Goal: Task Accomplishment & Management: Use online tool/utility

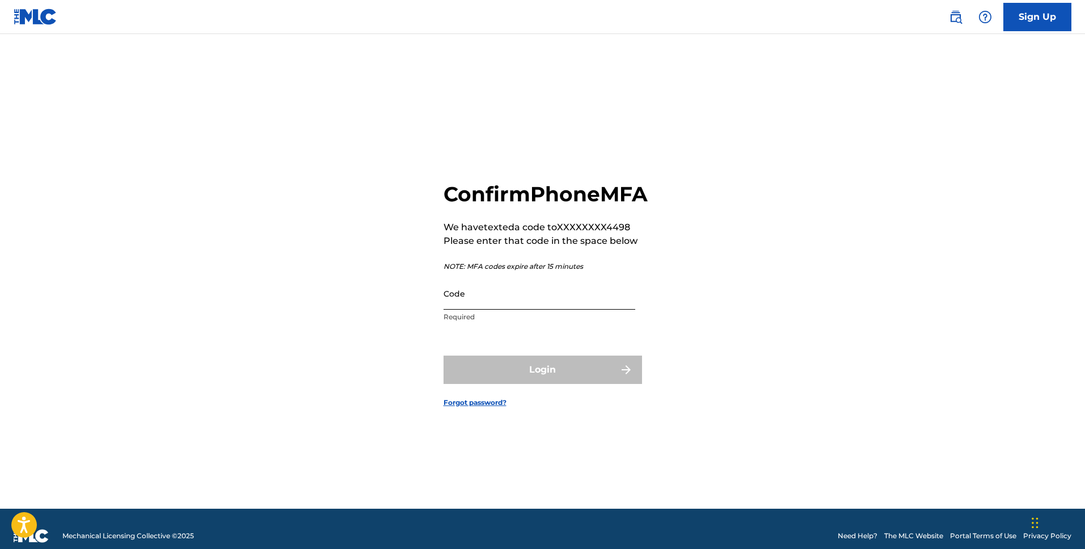
click at [578, 306] on input "Code" at bounding box center [539, 293] width 192 height 32
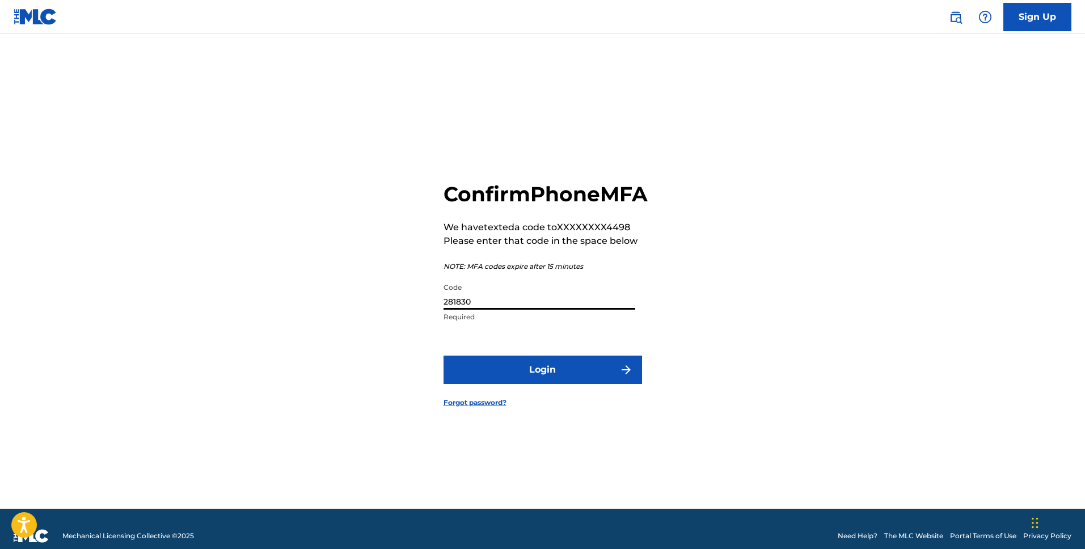
type input "281830"
click at [443, 356] on button "Login" at bounding box center [542, 370] width 198 height 28
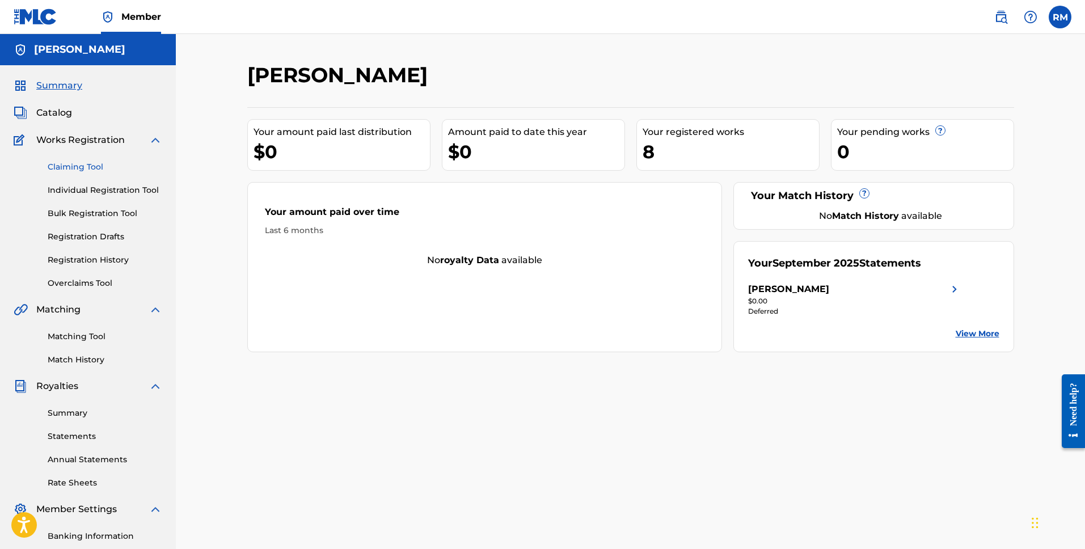
click at [84, 164] on link "Claiming Tool" at bounding box center [105, 167] width 115 height 12
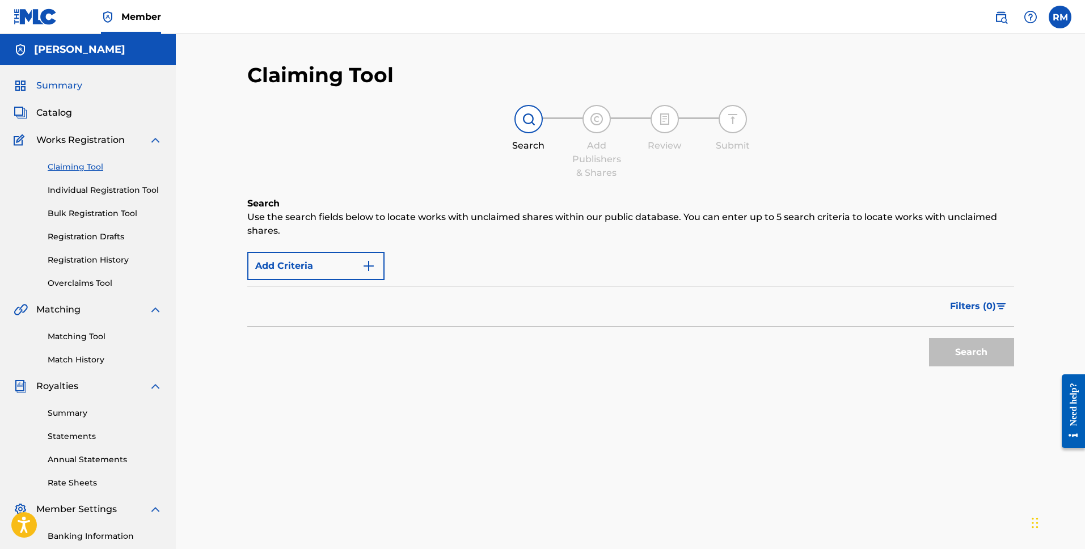
click at [64, 88] on span "Summary" at bounding box center [59, 86] width 46 height 14
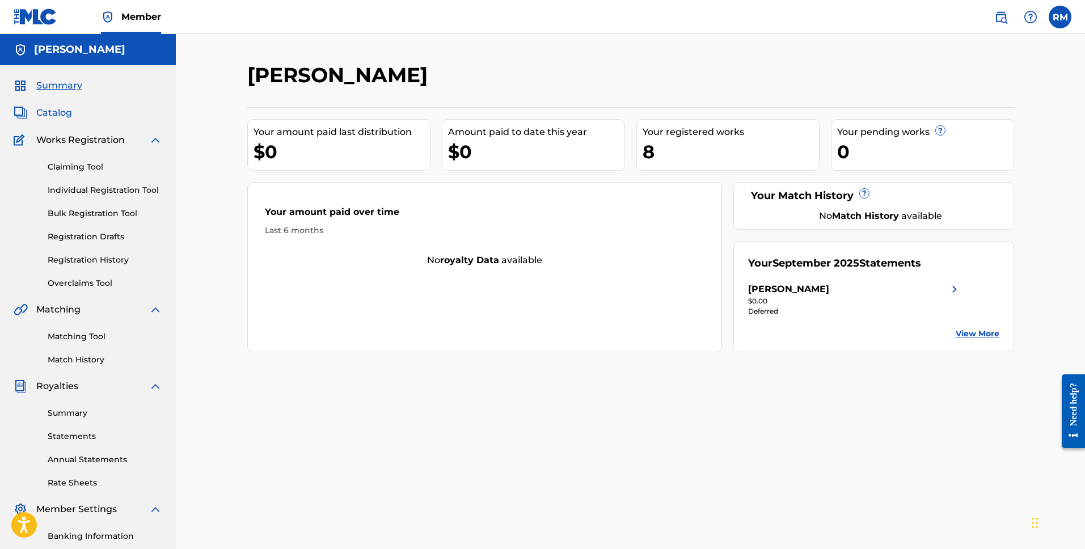
click at [47, 110] on span "Catalog" at bounding box center [54, 113] width 36 height 14
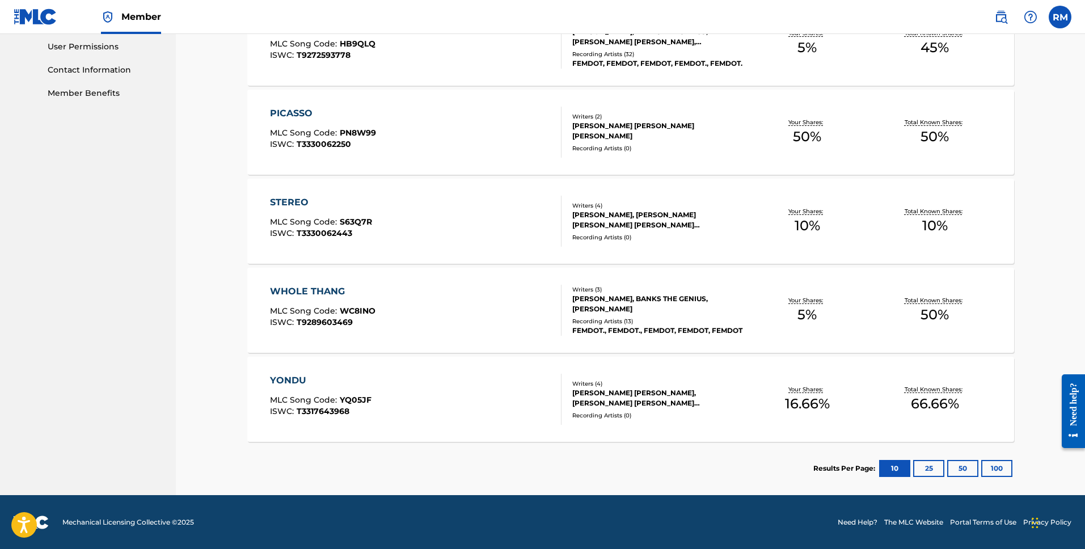
scroll to position [536, 0]
click at [292, 379] on div "YONDU" at bounding box center [320, 380] width 101 height 14
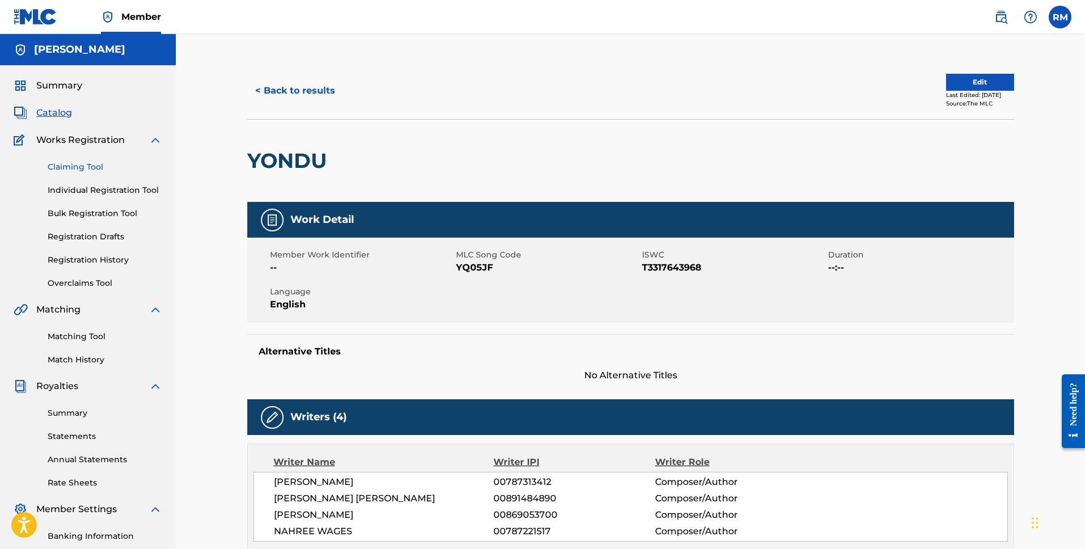
click at [75, 166] on link "Claiming Tool" at bounding box center [105, 167] width 115 height 12
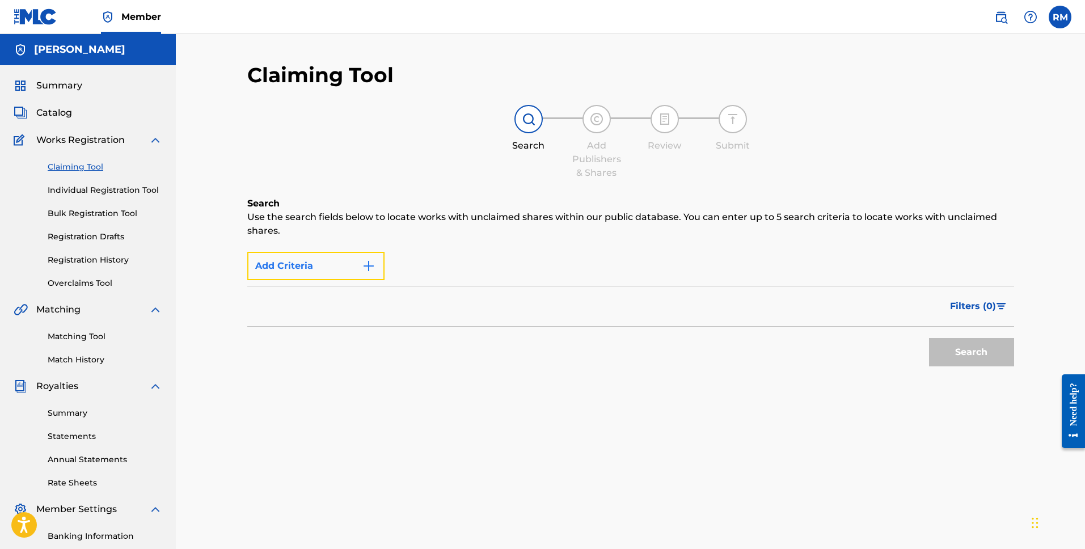
click at [365, 270] on img "Search Form" at bounding box center [369, 266] width 14 height 14
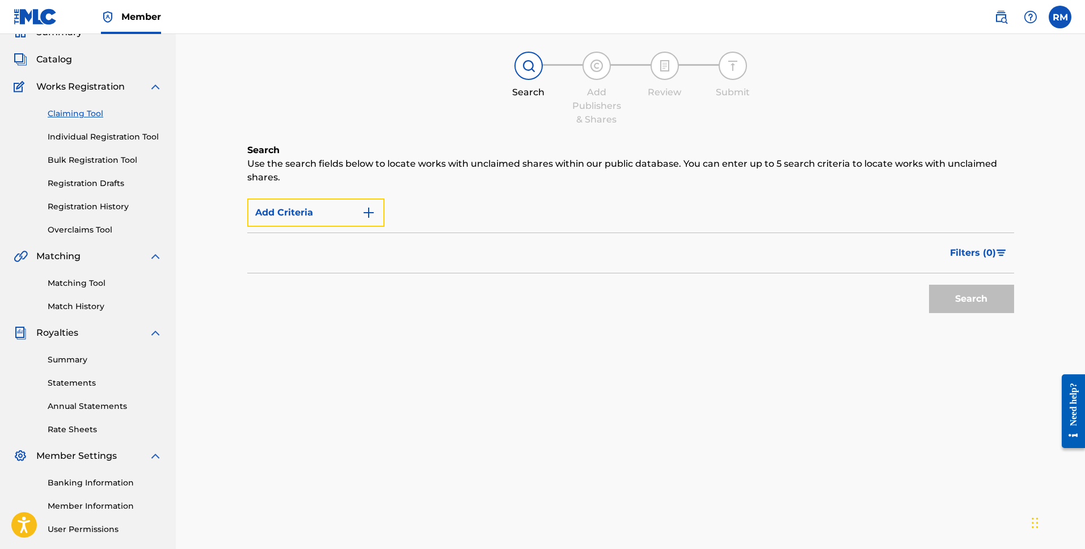
scroll to position [56, 0]
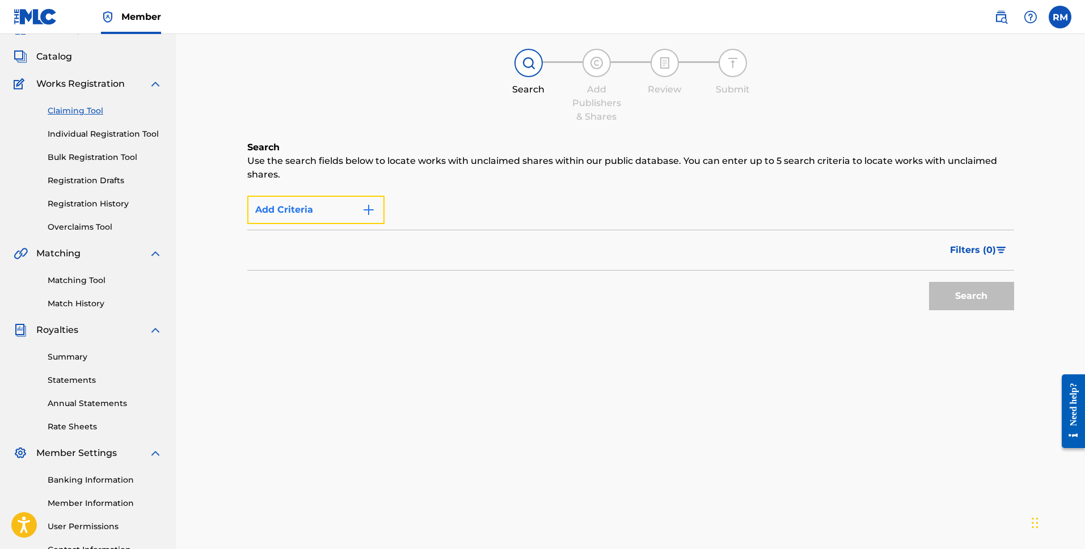
click at [366, 212] on img "Search Form" at bounding box center [369, 210] width 14 height 14
click at [281, 206] on button "Add Criteria" at bounding box center [315, 210] width 137 height 28
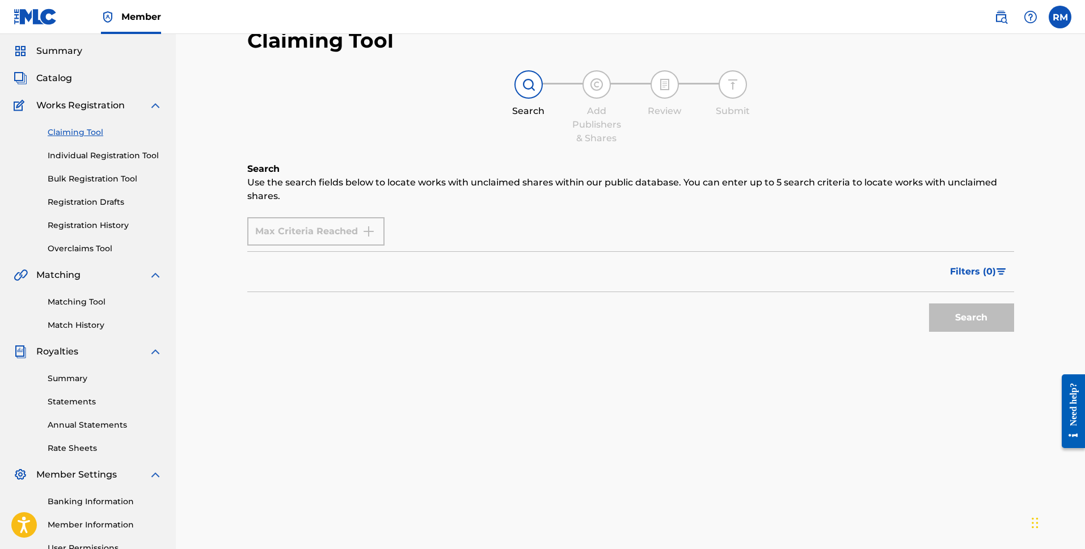
scroll to position [0, 0]
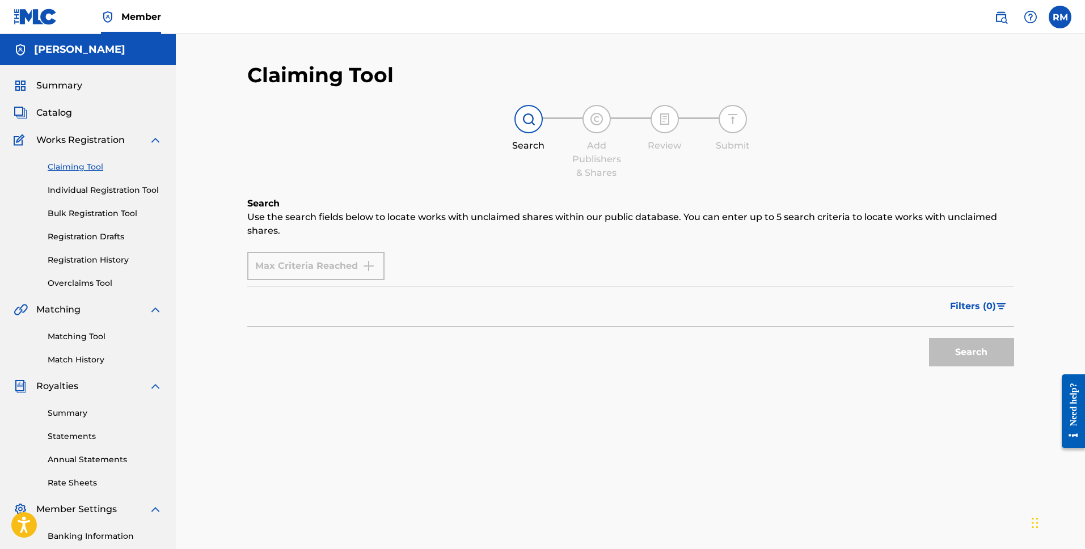
click at [527, 117] on img at bounding box center [529, 119] width 14 height 14
click at [332, 274] on div "Max Criteria Reached" at bounding box center [315, 266] width 137 height 28
click at [62, 82] on span "Summary" at bounding box center [59, 86] width 46 height 14
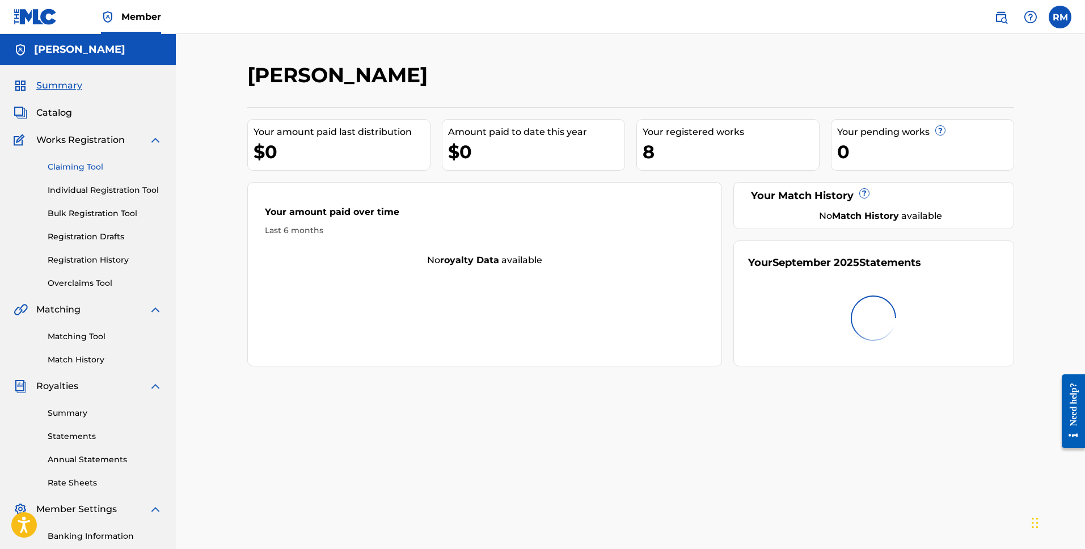
click at [83, 163] on link "Claiming Tool" at bounding box center [105, 167] width 115 height 12
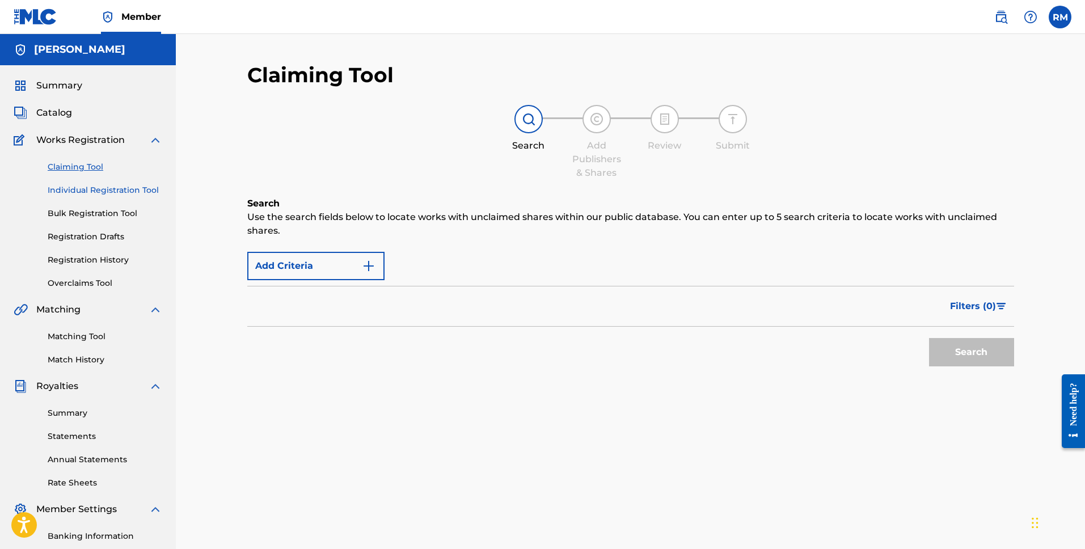
click at [103, 192] on link "Individual Registration Tool" at bounding box center [105, 190] width 115 height 12
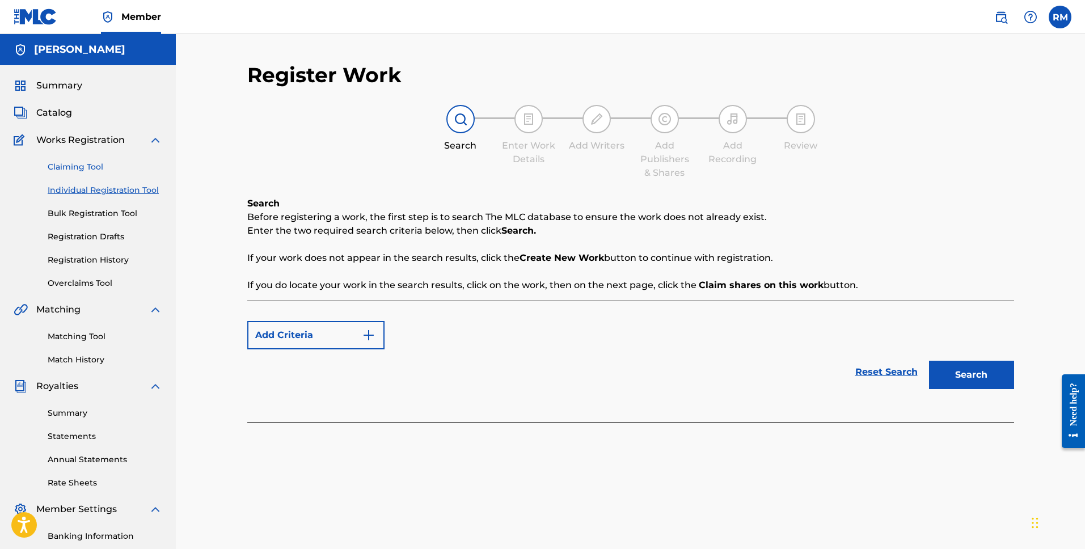
click at [68, 166] on link "Claiming Tool" at bounding box center [105, 167] width 115 height 12
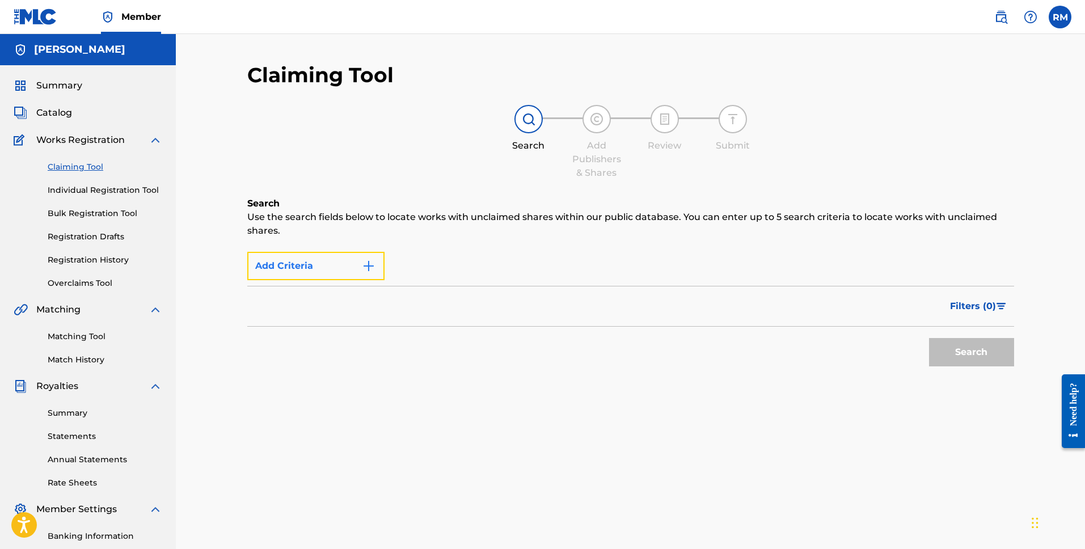
click at [352, 260] on button "Add Criteria" at bounding box center [315, 266] width 137 height 28
click at [988, 315] on button "Filters ( 0 )" at bounding box center [978, 306] width 71 height 28
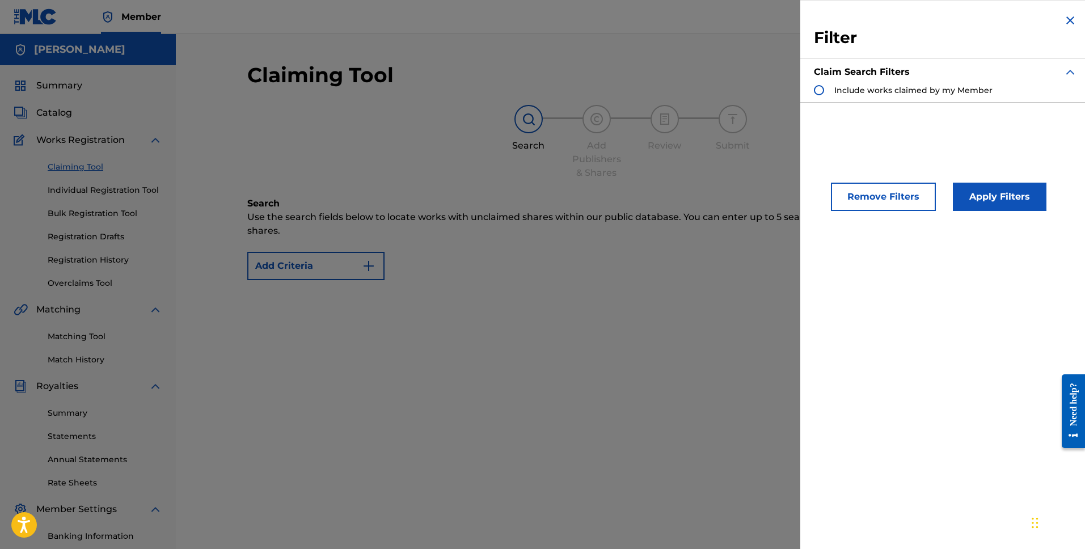
click at [979, 91] on span "Include works claimed by my Member" at bounding box center [913, 90] width 158 height 10
click at [924, 88] on span "Include works claimed by my Member" at bounding box center [913, 90] width 158 height 10
click at [1063, 20] on img "Search Form" at bounding box center [1070, 21] width 14 height 14
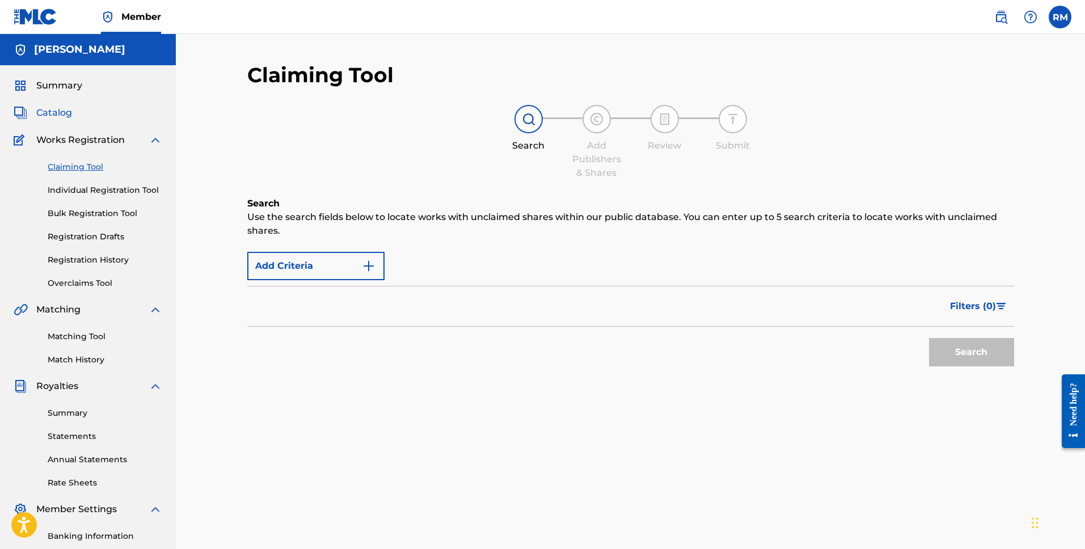
click at [62, 114] on span "Catalog" at bounding box center [54, 113] width 36 height 14
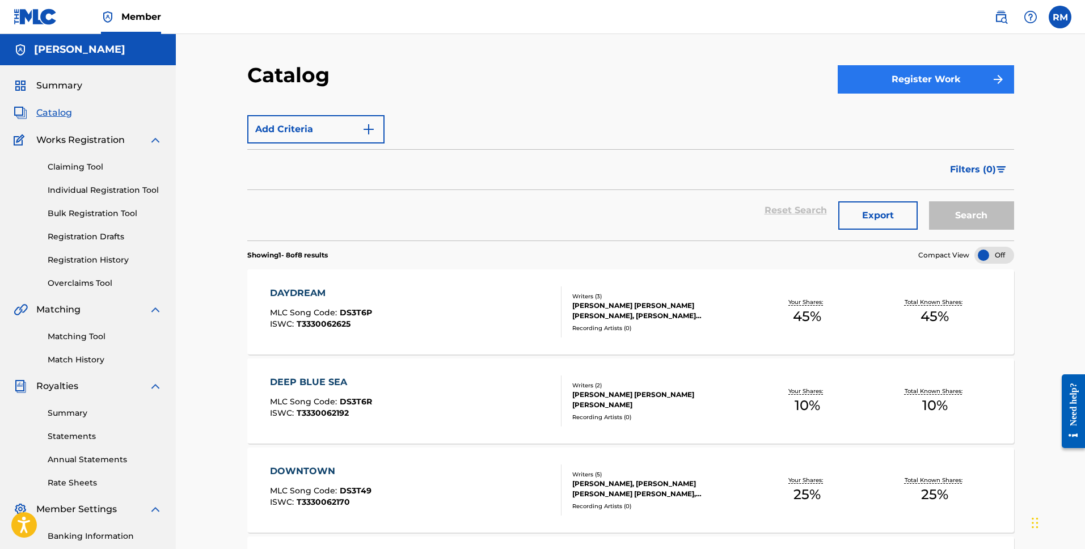
click at [948, 93] on div "Register Work" at bounding box center [925, 78] width 176 height 33
click at [943, 83] on button "Register Work" at bounding box center [925, 79] width 176 height 28
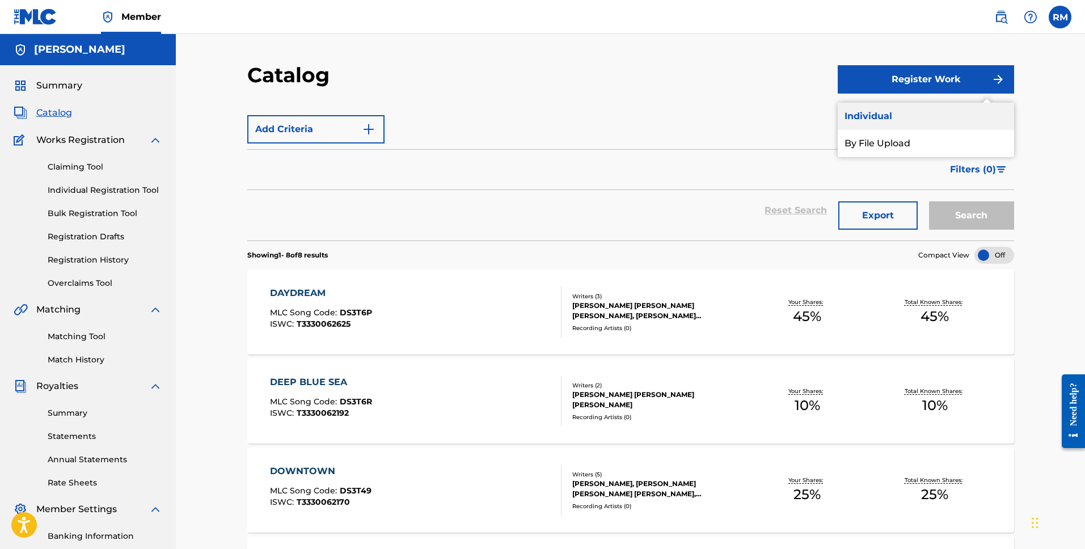
click at [888, 115] on link "Individual" at bounding box center [925, 116] width 176 height 27
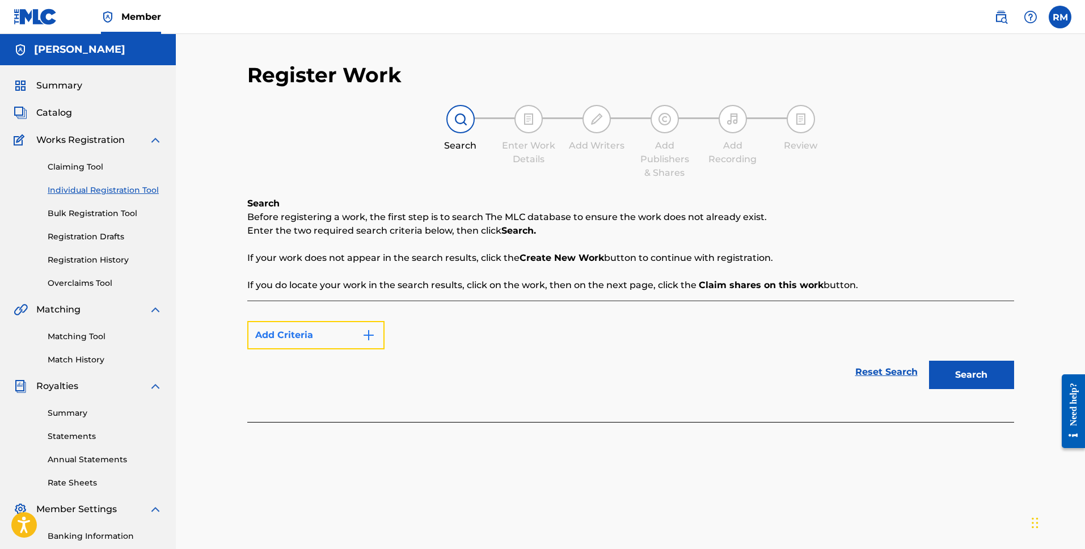
click at [355, 329] on button "Add Criteria" at bounding box center [315, 335] width 137 height 28
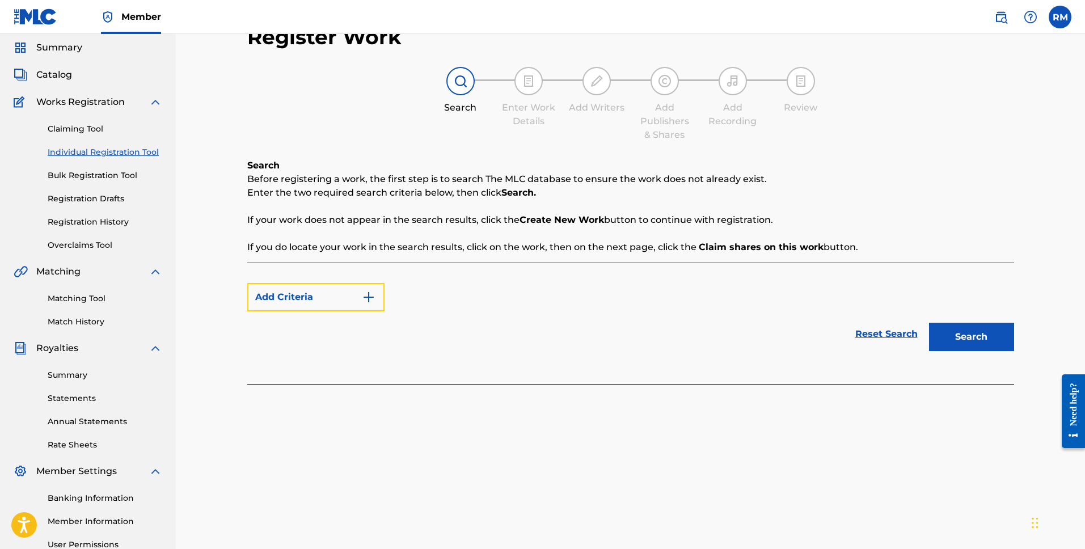
scroll to position [39, 0]
click at [368, 294] on img "Search Form" at bounding box center [369, 296] width 14 height 14
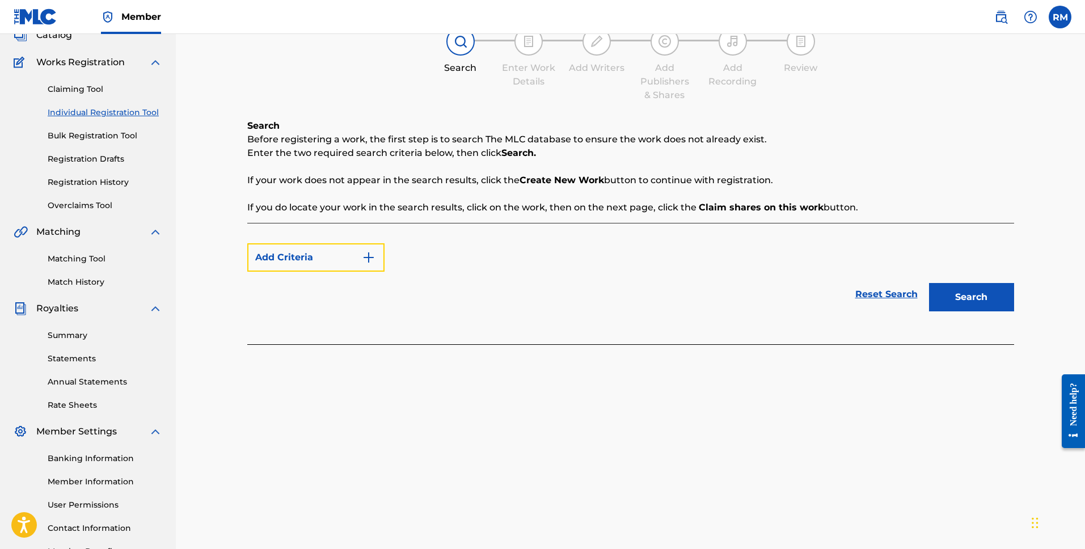
scroll to position [0, 0]
